Goal: Information Seeking & Learning: Learn about a topic

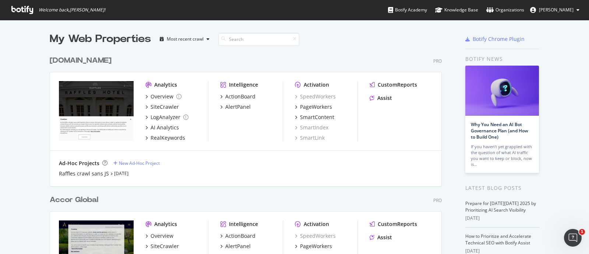
scroll to position [138, 0]
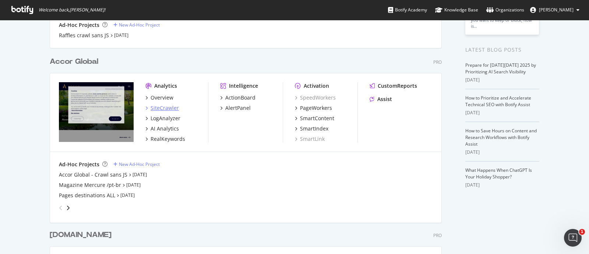
click at [151, 107] on div "SiteCrawler" at bounding box center [165, 107] width 28 height 7
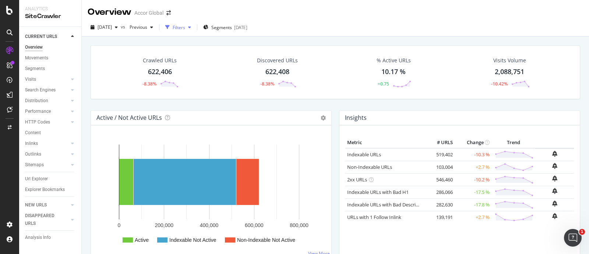
click at [185, 30] on div "Filters" at bounding box center [179, 27] width 13 height 6
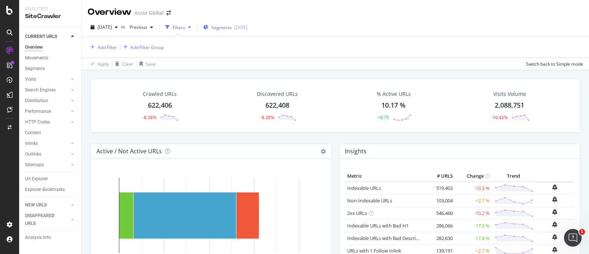
click at [223, 26] on span "Segments" at bounding box center [221, 27] width 21 height 6
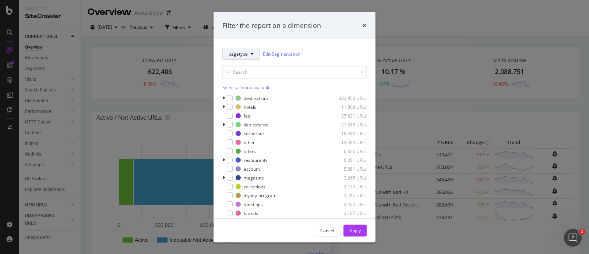
click at [242, 57] on button "pagetype" at bounding box center [241, 54] width 38 height 12
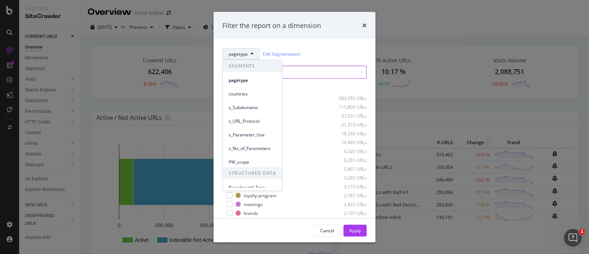
click at [306, 66] on input "modal" at bounding box center [294, 72] width 144 height 13
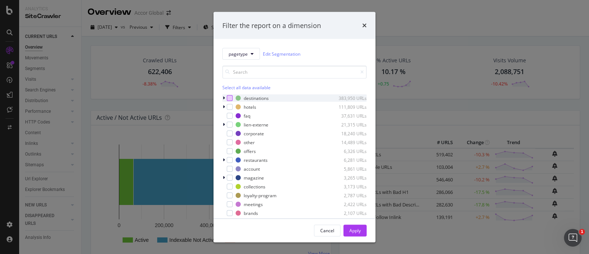
click at [229, 96] on div "modal" at bounding box center [230, 98] width 6 height 6
click at [354, 225] on div "Apply" at bounding box center [354, 230] width 11 height 11
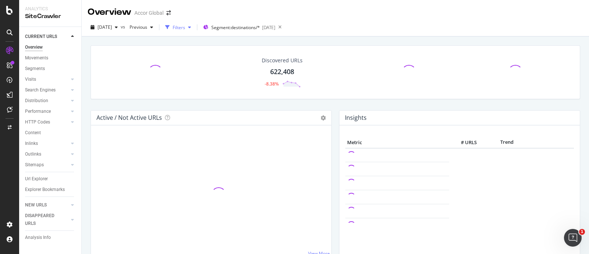
click at [185, 28] on div "Filters" at bounding box center [179, 27] width 13 height 6
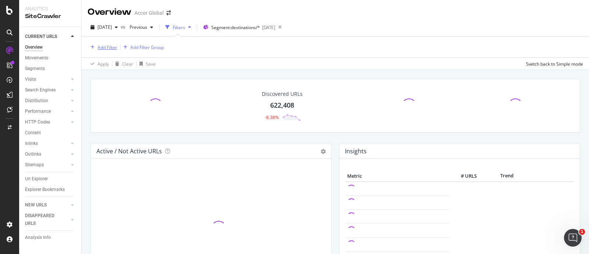
click at [103, 45] on div "Add Filter" at bounding box center [108, 47] width 20 height 6
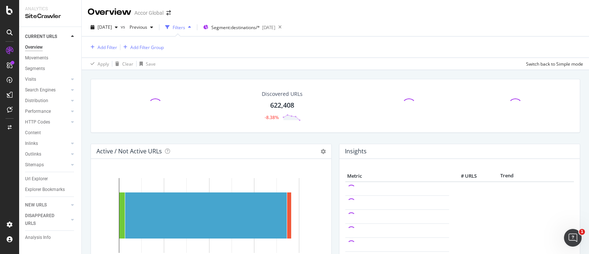
click at [280, 49] on div "Add Filter Add Filter Group" at bounding box center [336, 46] width 496 height 21
click at [255, 28] on span "Segment: destinations/*" at bounding box center [235, 27] width 49 height 6
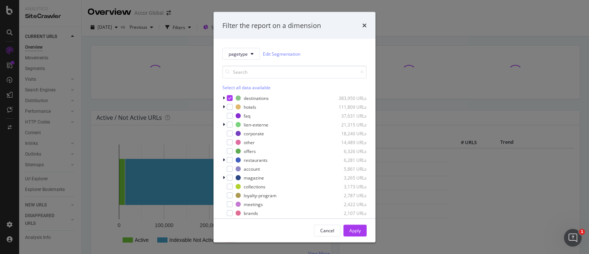
click at [197, 61] on div "Filter the report on a dimension pagetype Edit Segmentation Select all data ava…" at bounding box center [294, 127] width 589 height 254
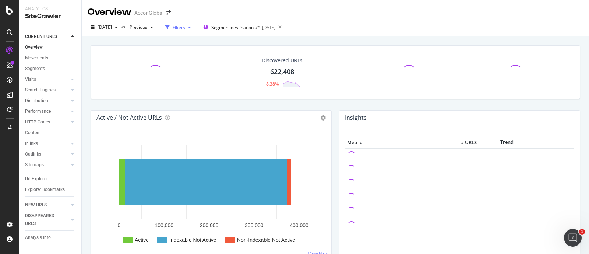
click at [173, 28] on div "button" at bounding box center [167, 27] width 10 height 10
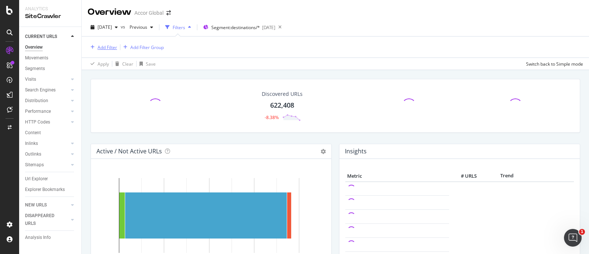
click at [103, 49] on div "Add Filter" at bounding box center [108, 47] width 20 height 6
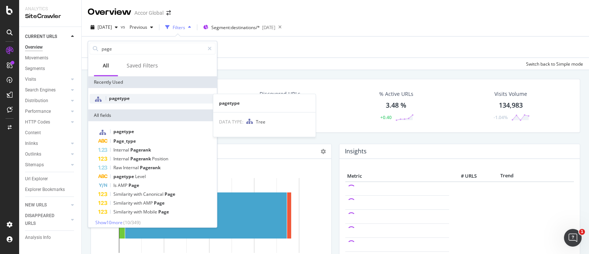
type input "page"
click at [134, 99] on div "pagetype" at bounding box center [152, 99] width 126 height 10
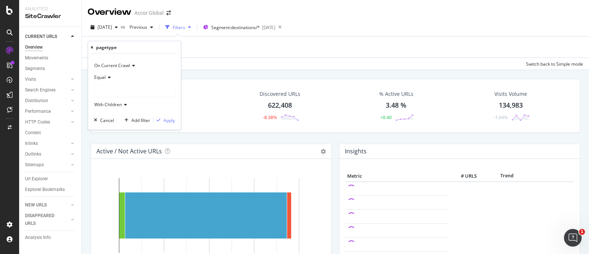
click at [91, 46] on icon at bounding box center [92, 47] width 2 height 4
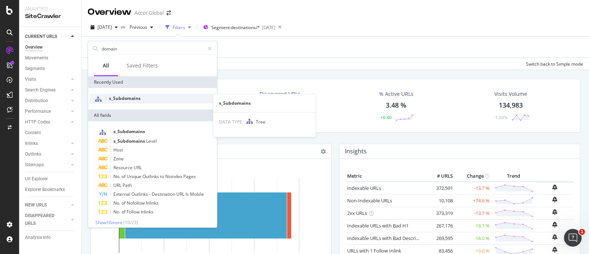
type input "domain"
click at [140, 96] on span "s_Subdomains" at bounding box center [125, 98] width 32 height 6
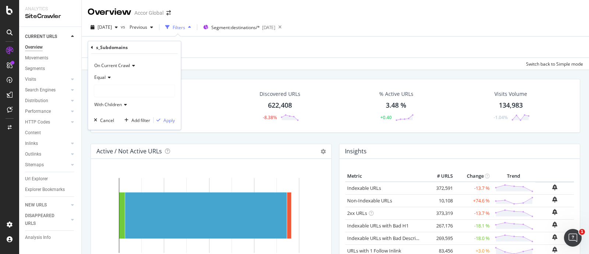
click at [111, 90] on div at bounding box center [134, 91] width 80 height 12
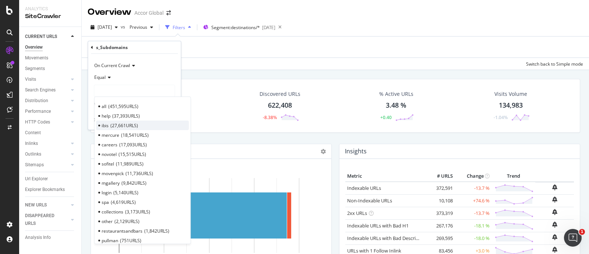
click at [136, 122] on span "27,661 URLS" at bounding box center [124, 125] width 28 height 6
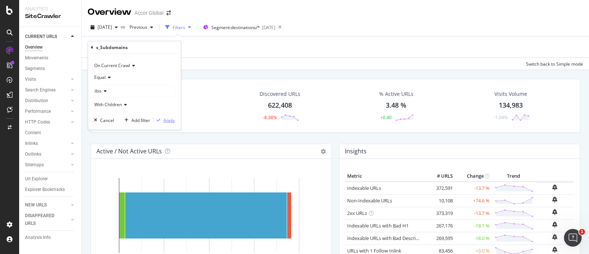
click at [165, 117] on div "Apply" at bounding box center [168, 120] width 11 height 6
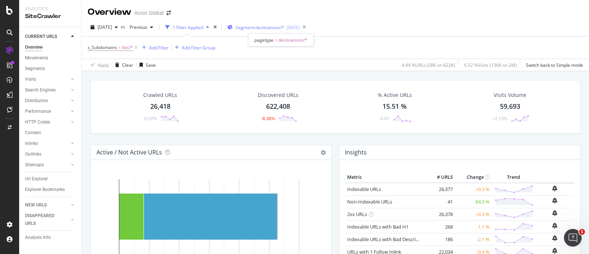
click at [260, 30] on div "Segment: destinations/* [DATE]" at bounding box center [264, 27] width 72 height 11
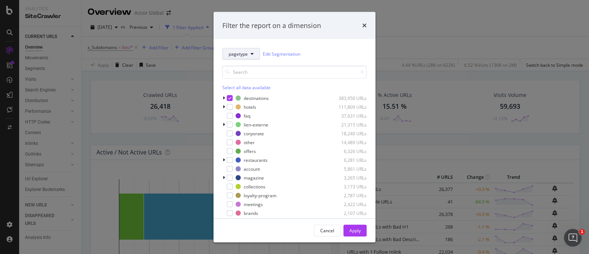
click at [240, 54] on span "pagetype" at bounding box center [238, 53] width 19 height 6
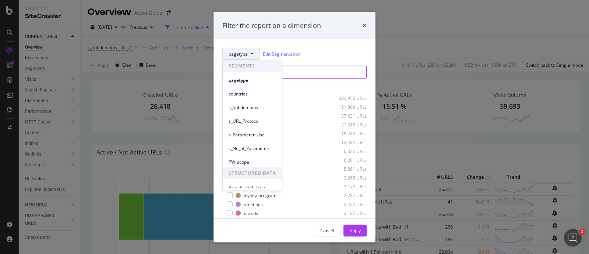
click at [319, 66] on input "modal" at bounding box center [294, 72] width 144 height 13
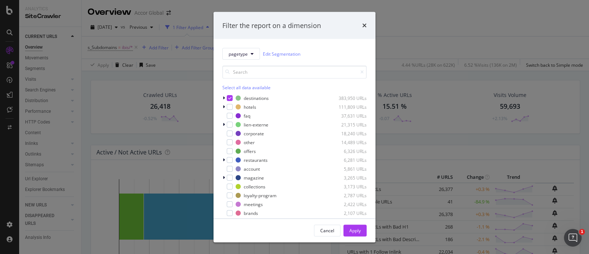
click at [222, 96] on div "pagetype Edit Segmentation Select all data available destinations 383,950 URLs …" at bounding box center [295, 128] width 162 height 179
click at [223, 97] on icon "modal" at bounding box center [224, 98] width 2 height 4
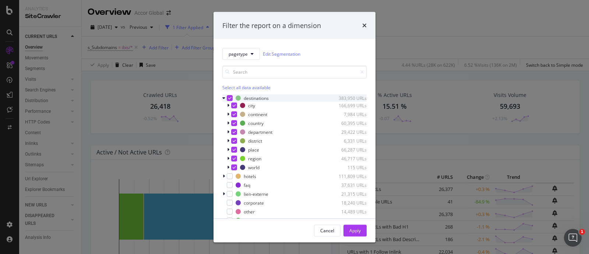
click at [223, 97] on icon "modal" at bounding box center [223, 98] width 3 height 4
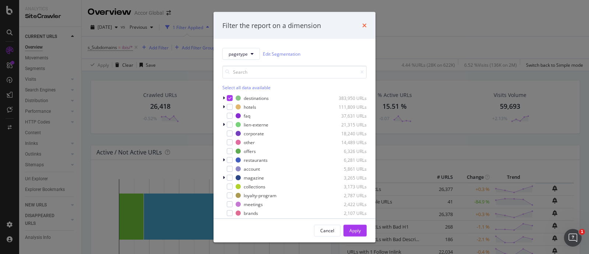
click at [366, 25] on icon "times" at bounding box center [364, 25] width 4 height 6
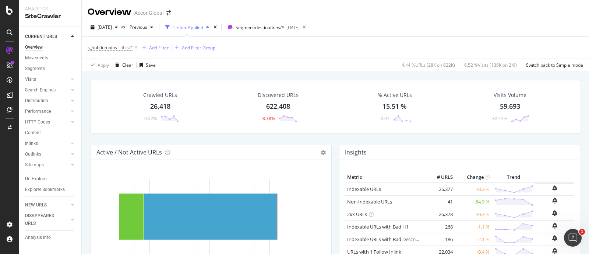
click at [201, 50] on div "Add Filter Group" at bounding box center [198, 48] width 33 height 6
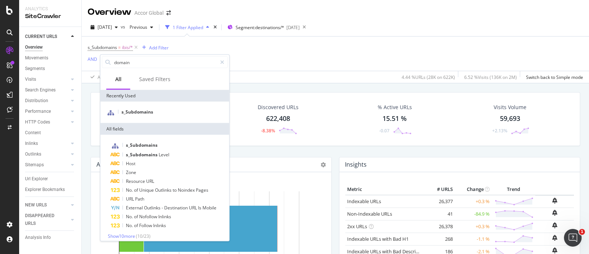
click at [246, 49] on div "s_Subdomains = ibis/* Add Filter AND Add Filter" at bounding box center [336, 53] width 496 height 34
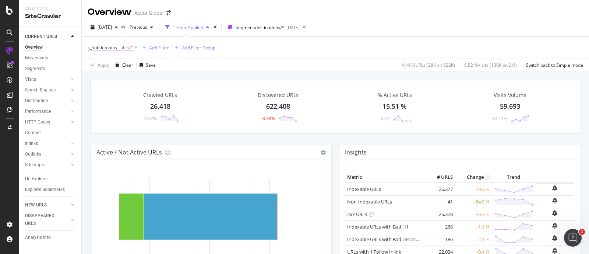
click at [114, 49] on span "s_Subdomains" at bounding box center [102, 47] width 29 height 6
click at [272, 57] on div "s_Subdomains = ibis/* Add Filter Add Filter Group" at bounding box center [336, 47] width 496 height 22
click at [127, 49] on span "ibis/*" at bounding box center [127, 47] width 11 height 10
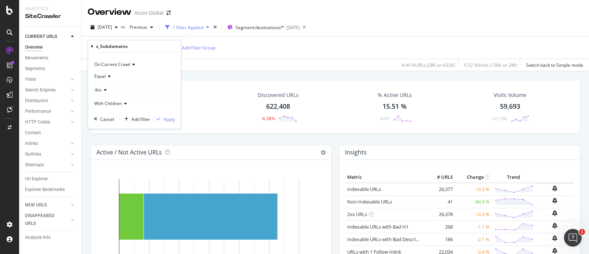
click at [100, 91] on span "ibis" at bounding box center [98, 90] width 7 height 6
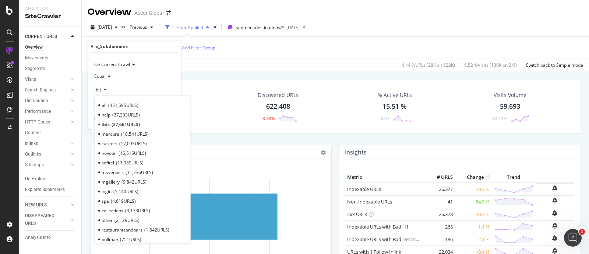
click at [122, 84] on div "ibis" at bounding box center [134, 90] width 80 height 12
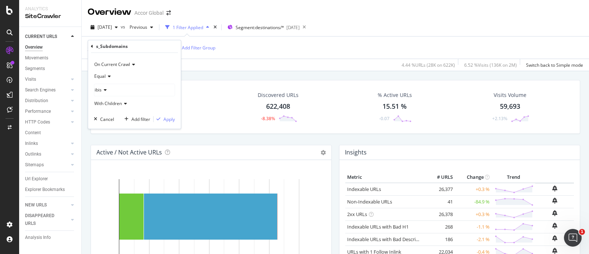
click at [116, 91] on div "ibis" at bounding box center [134, 90] width 80 height 12
click at [109, 93] on div "ibis" at bounding box center [134, 90] width 80 height 12
click at [117, 91] on div "ibis" at bounding box center [134, 90] width 80 height 12
click at [309, 26] on icon at bounding box center [304, 27] width 9 height 10
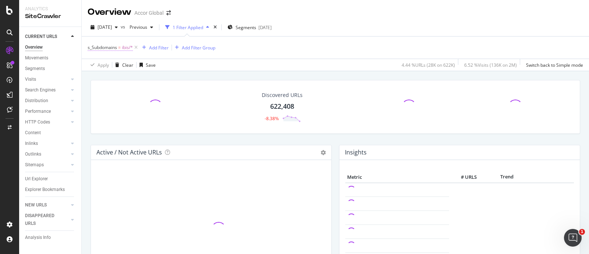
click at [114, 47] on span "s_Subdomains" at bounding box center [102, 47] width 29 height 6
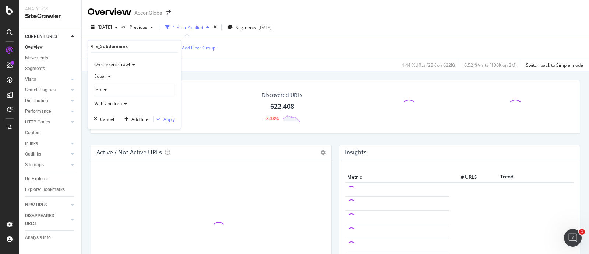
click at [110, 92] on div "ibis" at bounding box center [134, 90] width 80 height 12
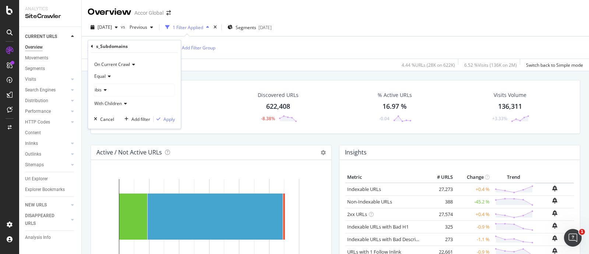
click at [299, 66] on div "Apply Clear Save 4.44 % URLs ( 28K on 622K ) 6.52 % Visits ( 136K on 2M ) Switc…" at bounding box center [335, 65] width 507 height 12
